Goal: Find specific page/section: Find specific page/section

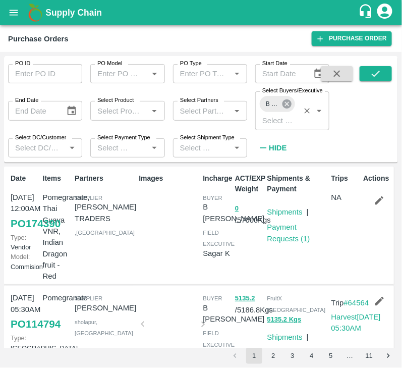
click at [287, 100] on icon at bounding box center [286, 103] width 9 height 9
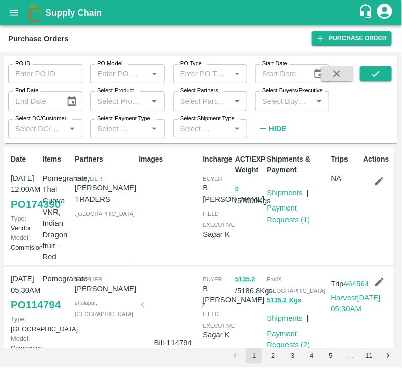
click at [273, 106] on input "Select Buyers/Executive" at bounding box center [283, 100] width 51 height 13
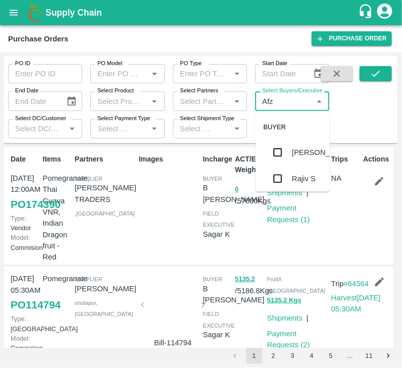
type input "Afza"
click at [277, 158] on input "checkbox" at bounding box center [278, 153] width 20 height 20
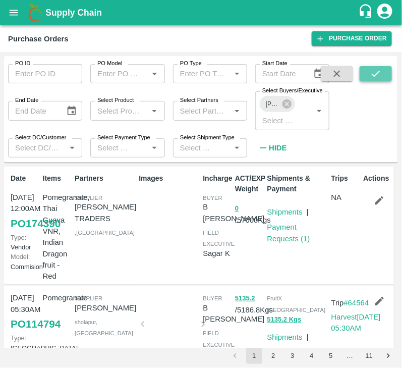
click at [376, 74] on icon "submit" at bounding box center [375, 73] width 11 height 11
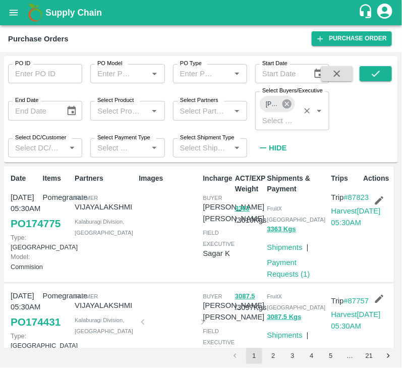
click at [289, 105] on icon at bounding box center [286, 103] width 9 height 9
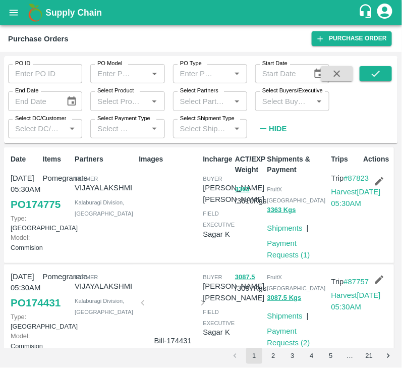
click at [285, 105] on input "Select Buyers/Executive" at bounding box center [283, 100] width 51 height 13
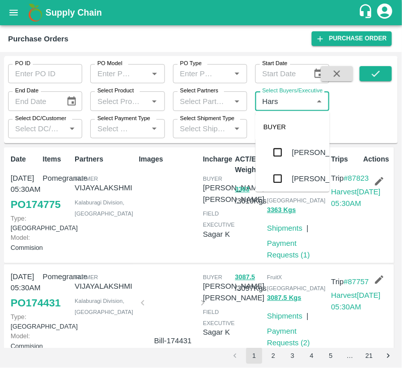
type input "Harsh"
click at [275, 168] on input "checkbox" at bounding box center [278, 174] width 20 height 20
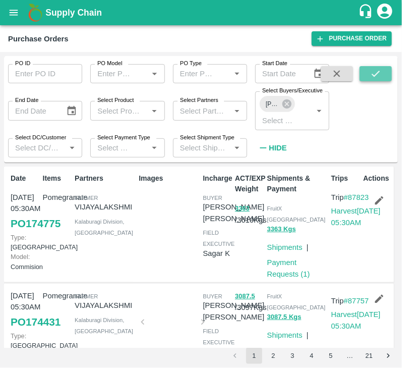
click at [373, 71] on icon "submit" at bounding box center [375, 73] width 11 height 11
